Goal: Information Seeking & Learning: Learn about a topic

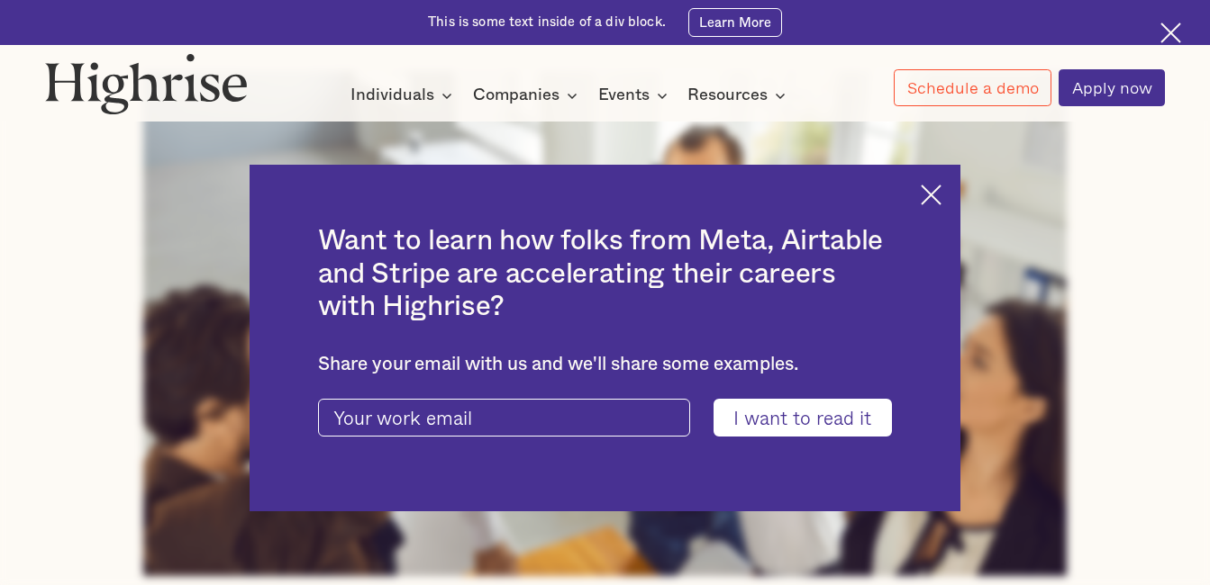
scroll to position [745, 0]
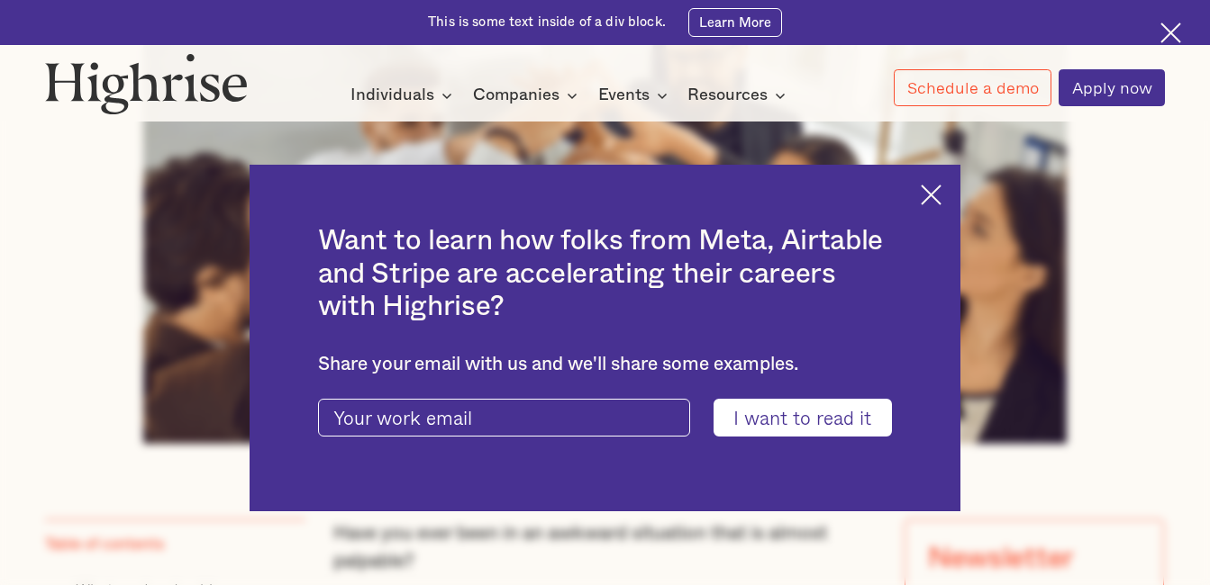
click at [937, 189] on img at bounding box center [930, 195] width 21 height 21
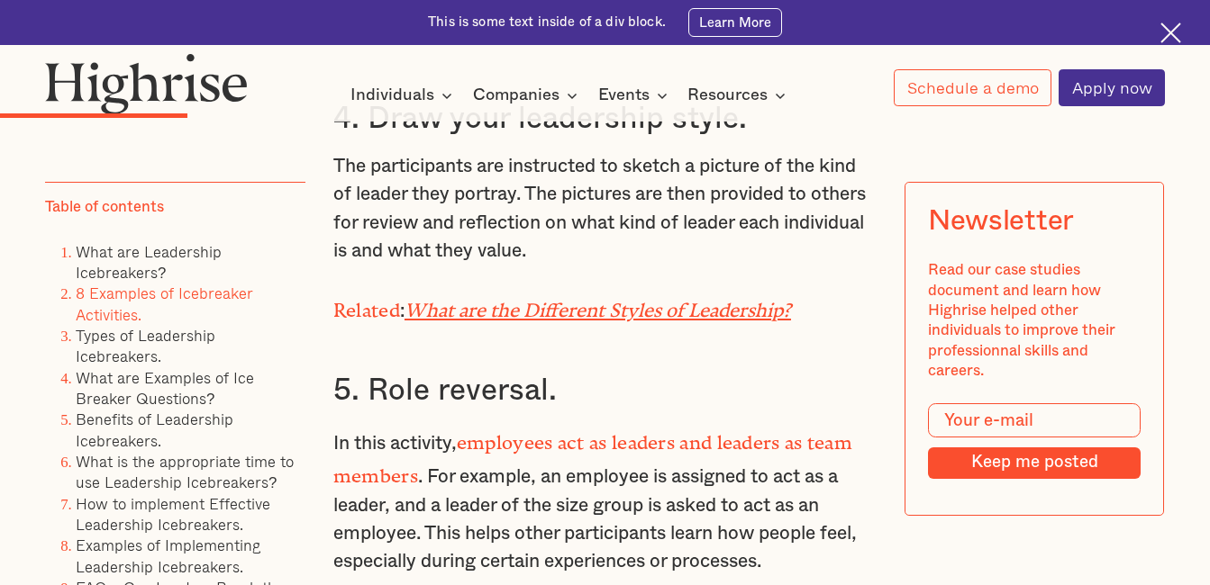
scroll to position [4611, 0]
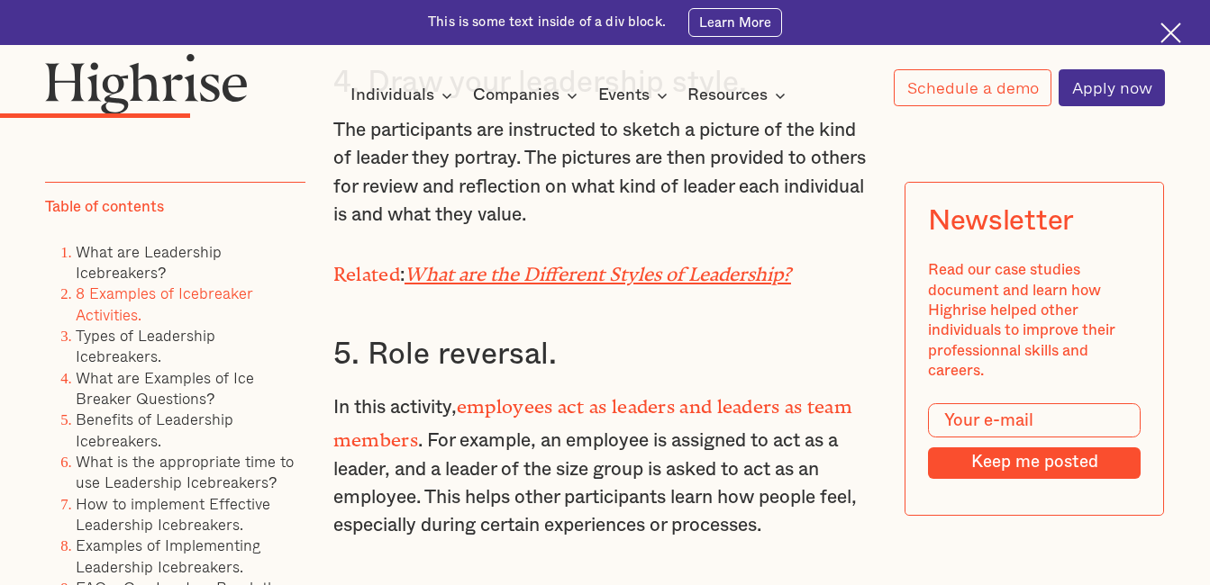
click at [732, 274] on em "What are the Different Styles of Leadership?" at bounding box center [597, 270] width 386 height 12
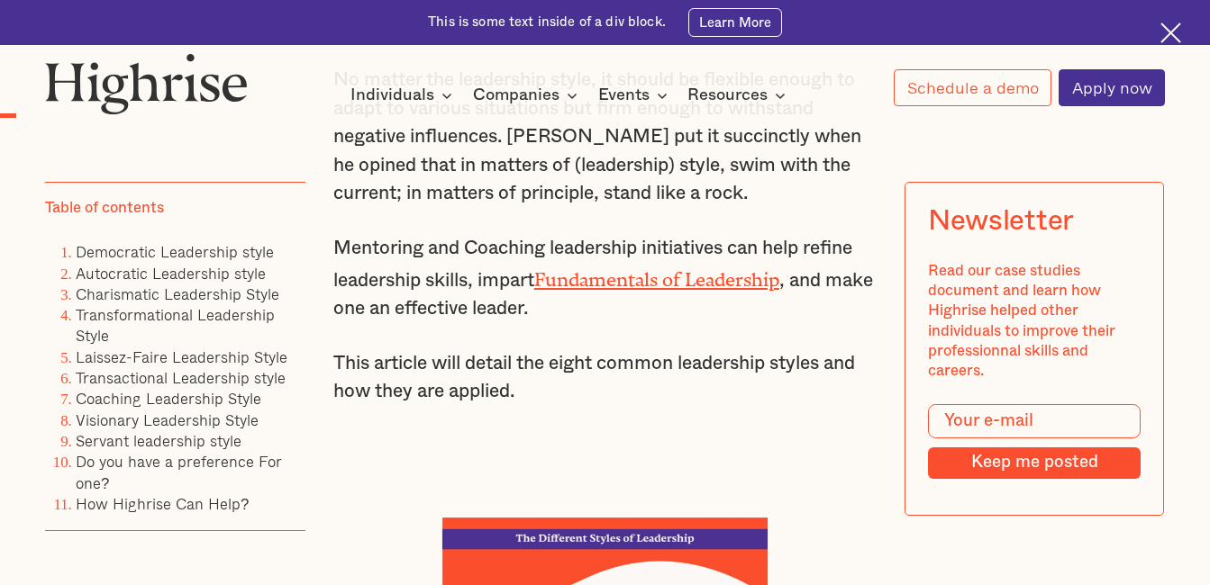
scroll to position [1561, 0]
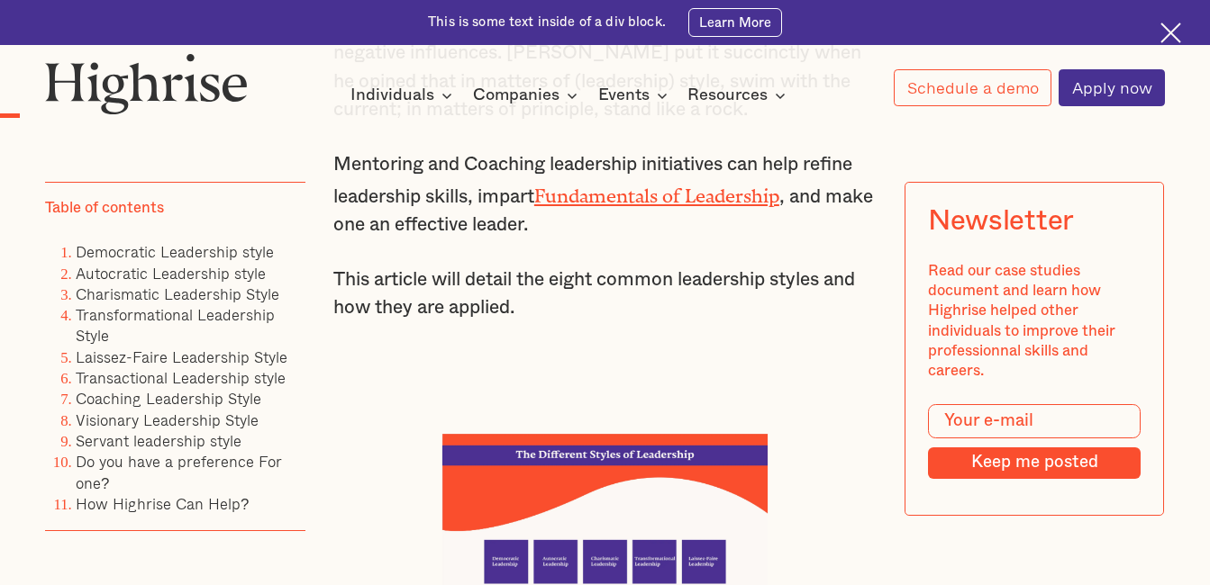
click at [742, 197] on link "Fundamentals of Leadership" at bounding box center [656, 192] width 245 height 12
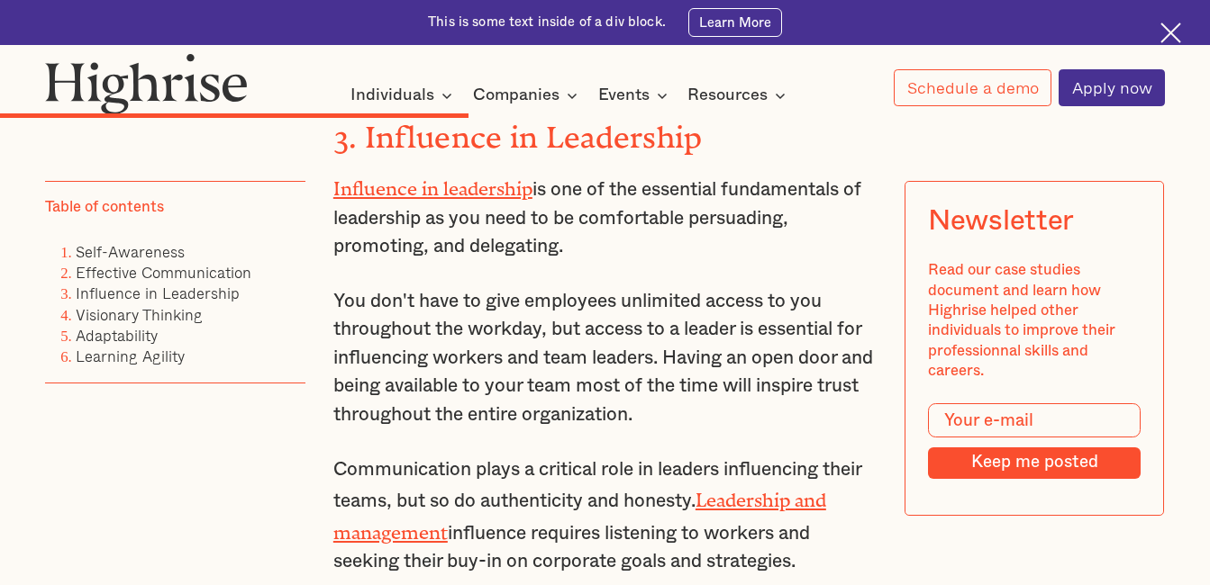
scroll to position [3940, 0]
